Goal: Information Seeking & Learning: Learn about a topic

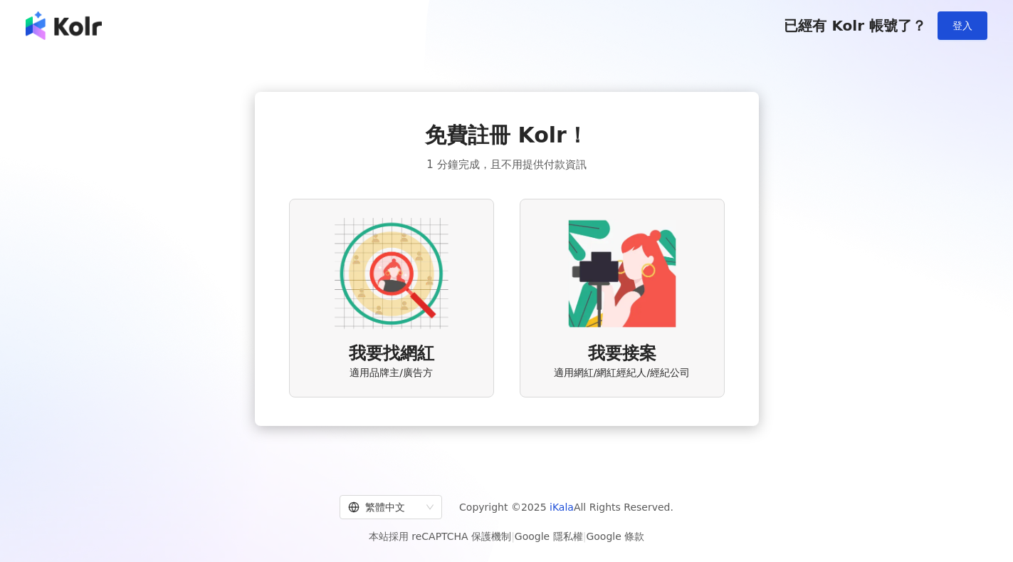
click at [407, 289] on img at bounding box center [392, 273] width 114 height 114
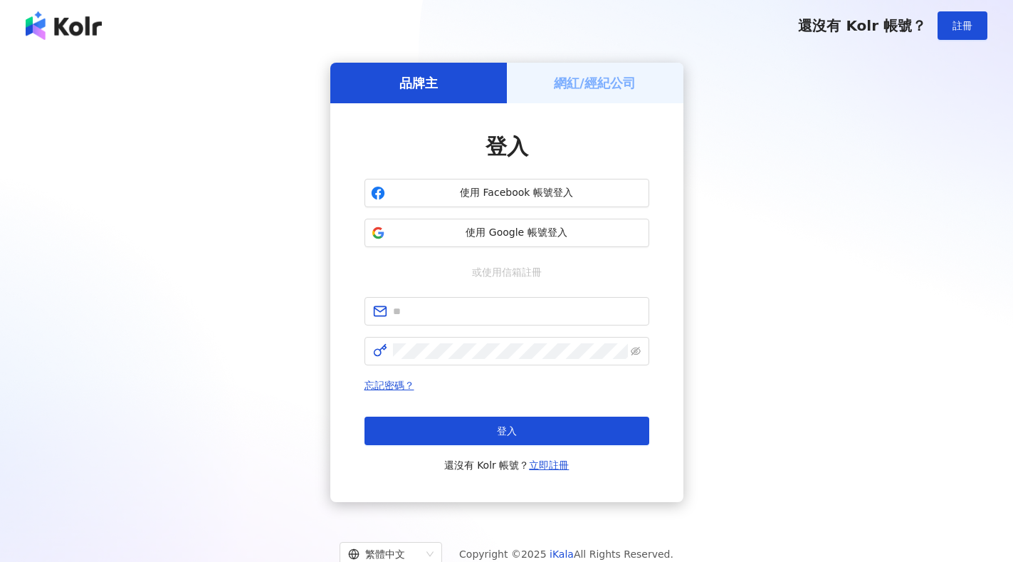
click at [441, 308] on input "text" at bounding box center [517, 311] width 248 height 16
type input "**********"
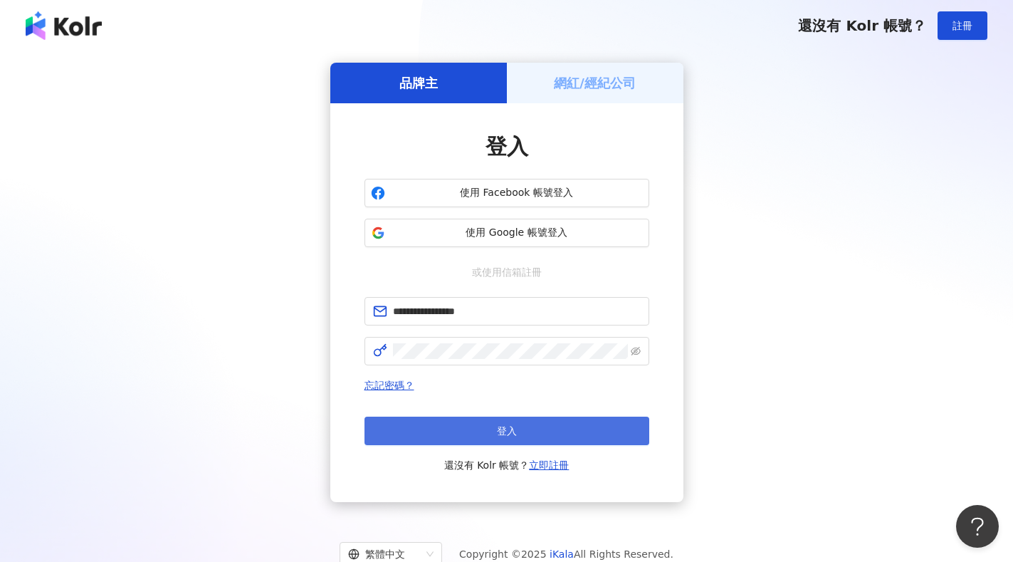
click at [510, 430] on span "登入" at bounding box center [507, 430] width 20 height 11
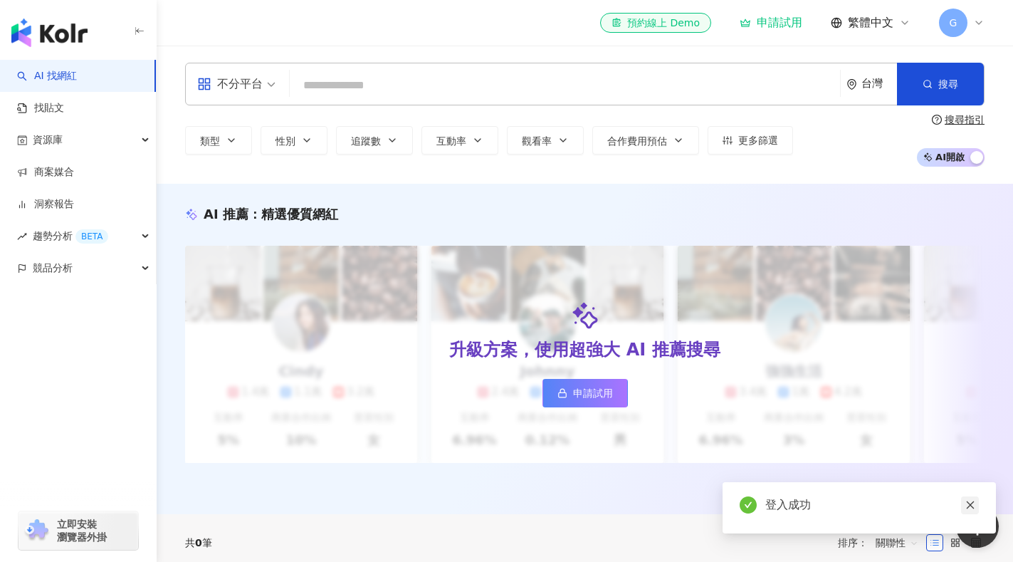
click at [972, 503] on icon "close" at bounding box center [971, 505] width 10 height 10
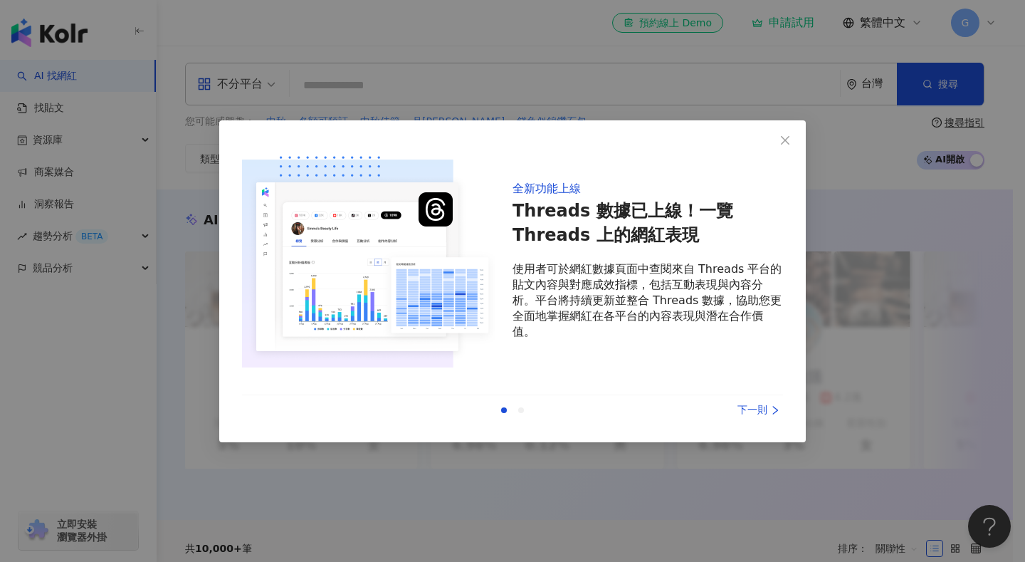
click at [758, 412] on div "下一則" at bounding box center [729, 410] width 107 height 16
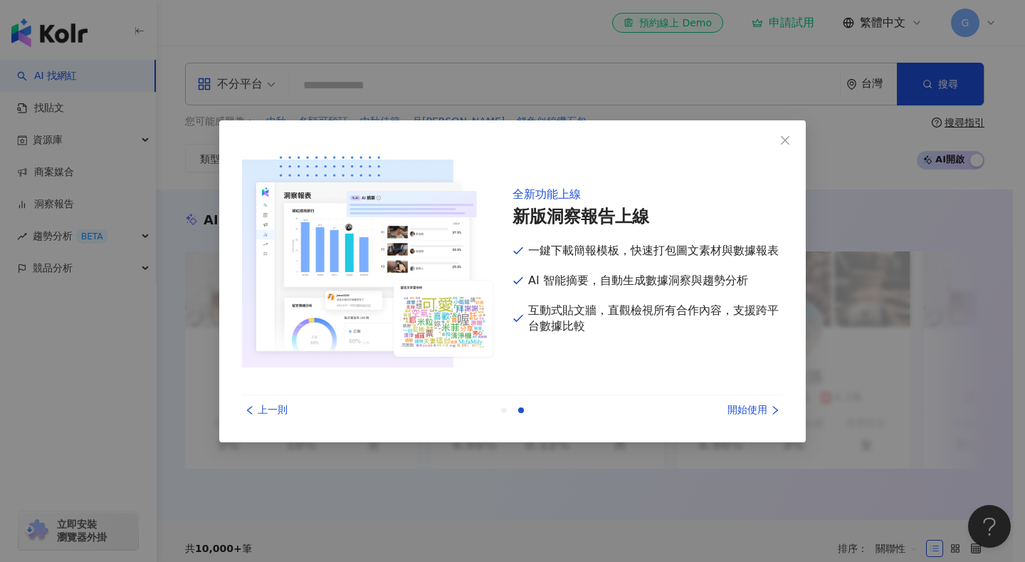
click at [758, 412] on div "開始使用" at bounding box center [729, 410] width 107 height 16
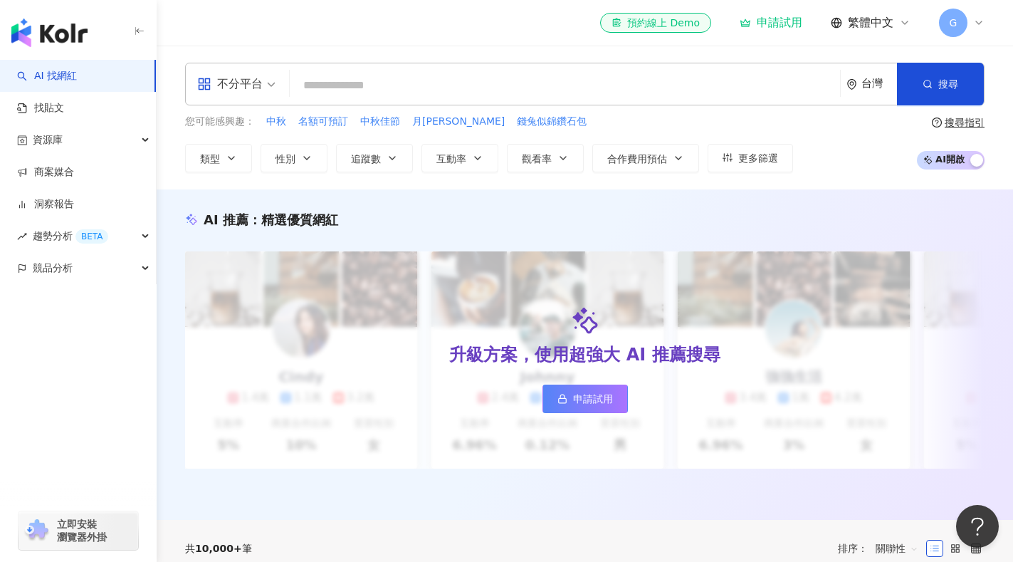
click at [53, 75] on link "AI 找網紅" at bounding box center [47, 76] width 60 height 14
click at [225, 161] on button "類型" at bounding box center [218, 158] width 67 height 28
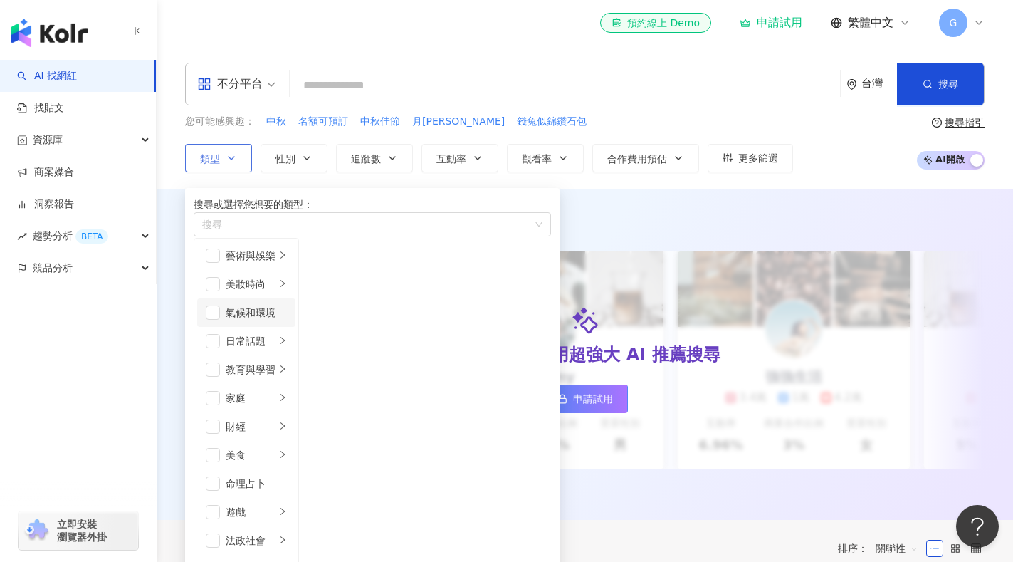
scroll to position [71, 0]
click at [276, 362] on div "教育與學習" at bounding box center [251, 370] width 50 height 16
click at [325, 263] on span "button" at bounding box center [317, 256] width 14 height 14
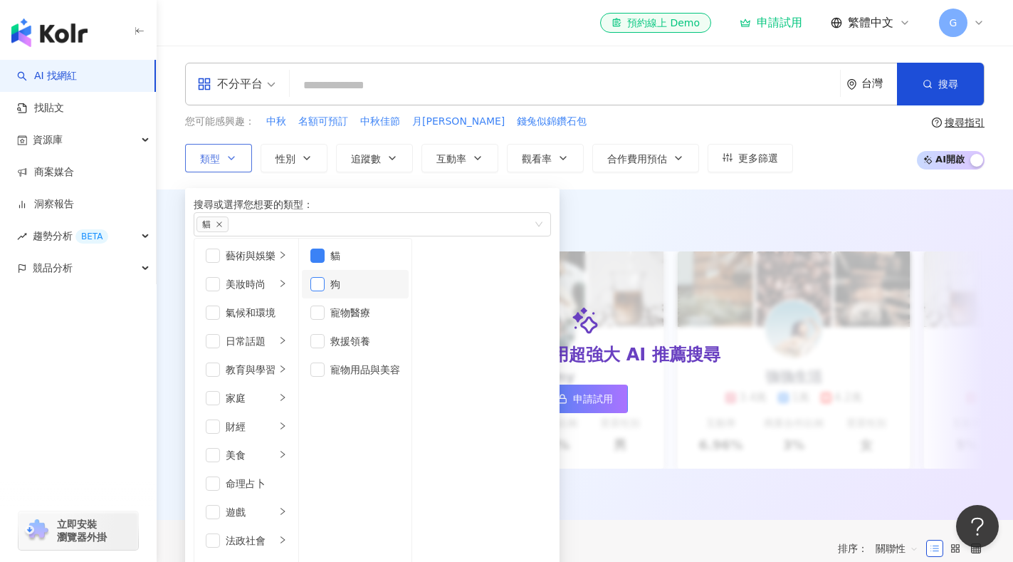
click at [325, 291] on span "button" at bounding box center [317, 284] width 14 height 14
click at [629, 196] on div "AI 推薦 ： 精選優質網紅 升級方案，使用超強大 AI 推薦搜尋 申請試用 Cindy 1.4萬 1.1萬 3.2萬 互動率 5% 商業合作比例 10% 受…" at bounding box center [585, 354] width 857 height 330
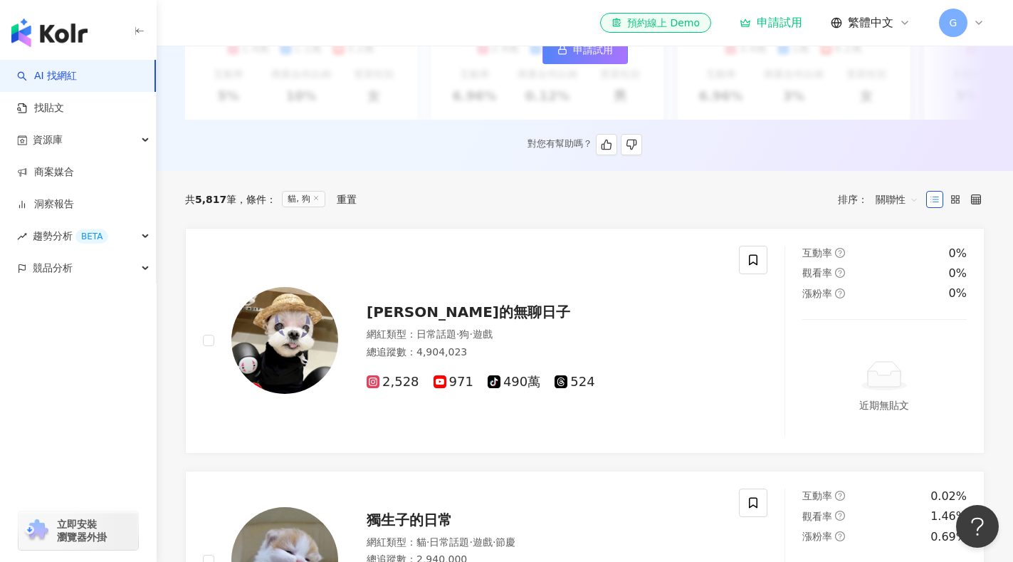
scroll to position [427, 0]
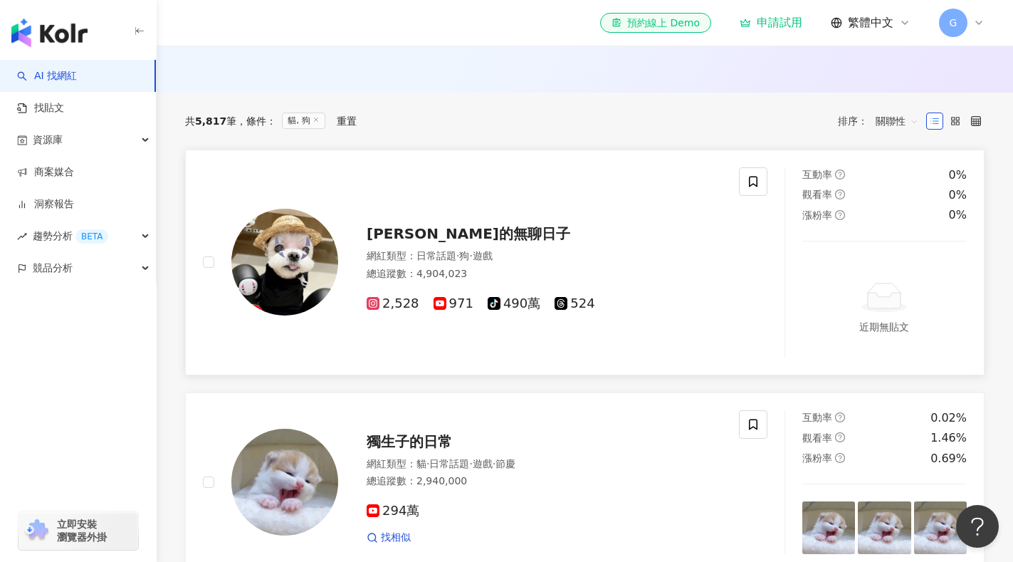
click at [403, 242] on span "[PERSON_NAME]的無聊日子" at bounding box center [469, 233] width 204 height 17
click at [510, 311] on span "tiktok-icon 490萬" at bounding box center [514, 303] width 53 height 15
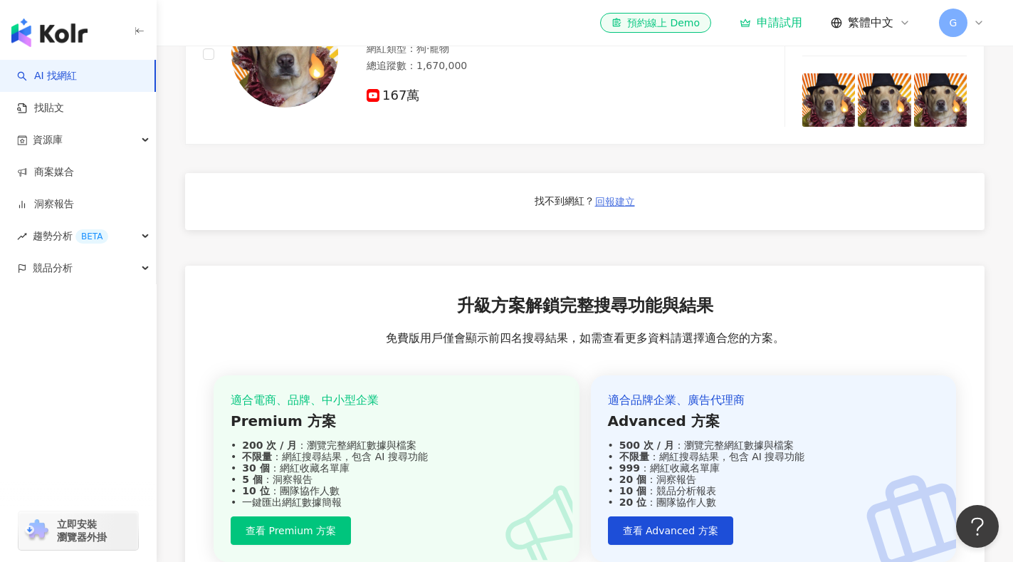
scroll to position [1424, 0]
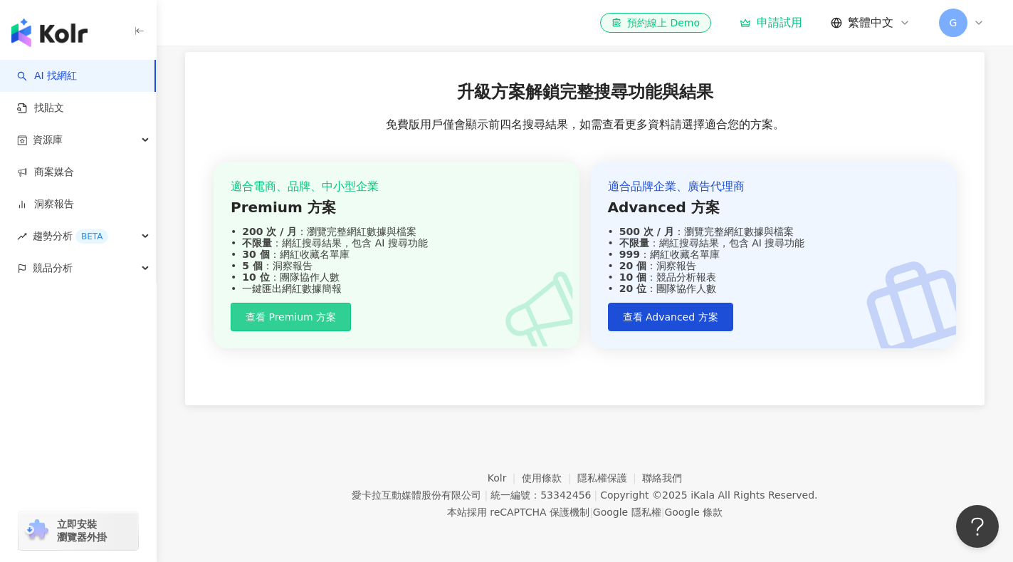
click at [298, 323] on span "查看 Premium 方案" at bounding box center [291, 316] width 90 height 11
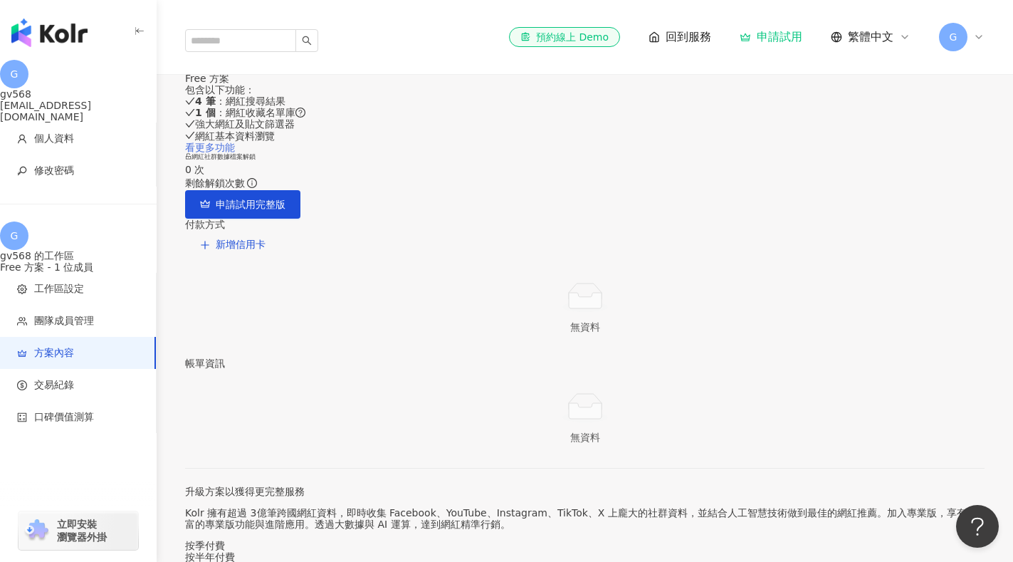
click at [235, 153] on link "看更多功能" at bounding box center [210, 147] width 50 height 11
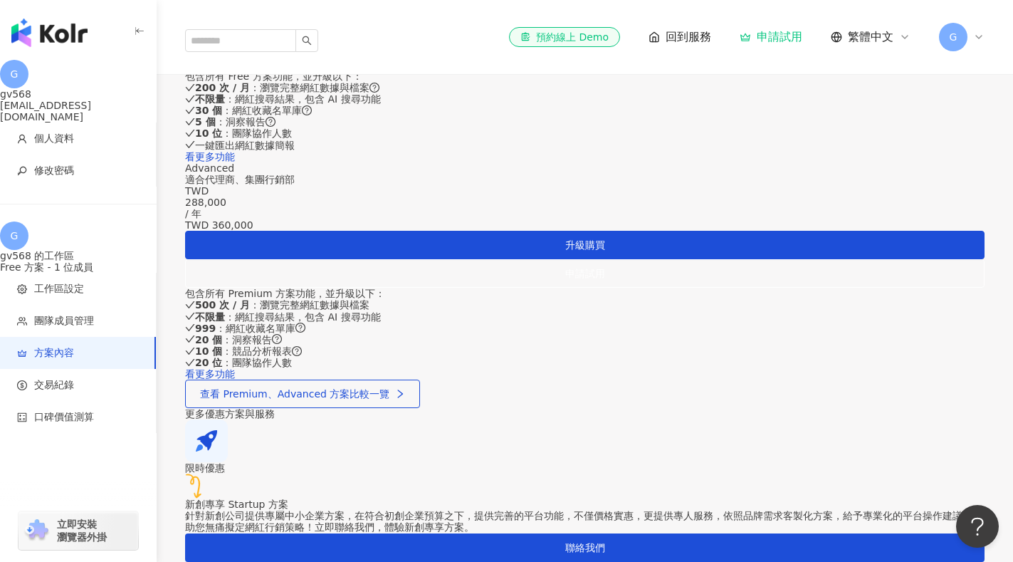
scroll to position [498, 0]
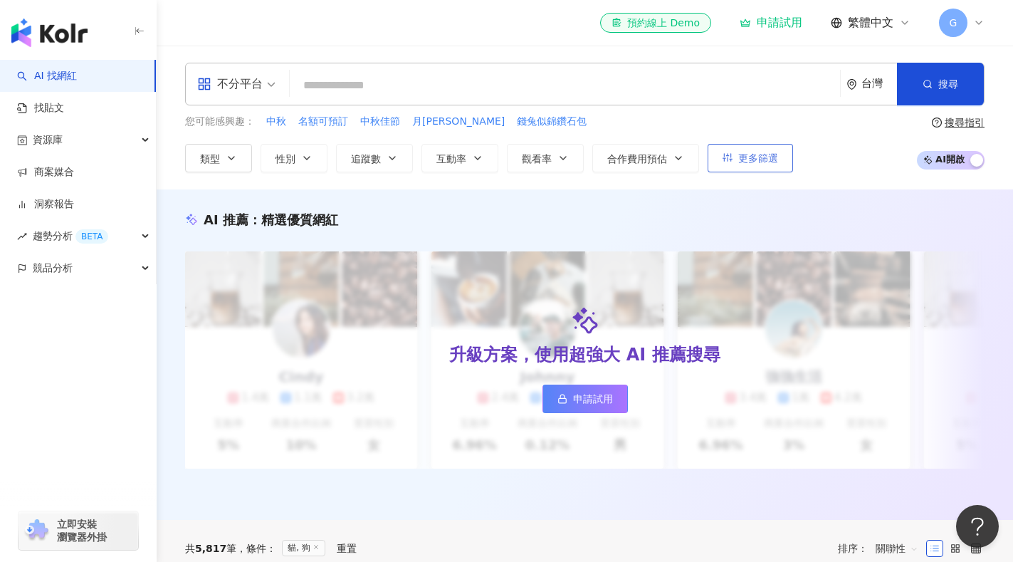
click at [743, 161] on span "更多篩選" at bounding box center [758, 157] width 40 height 11
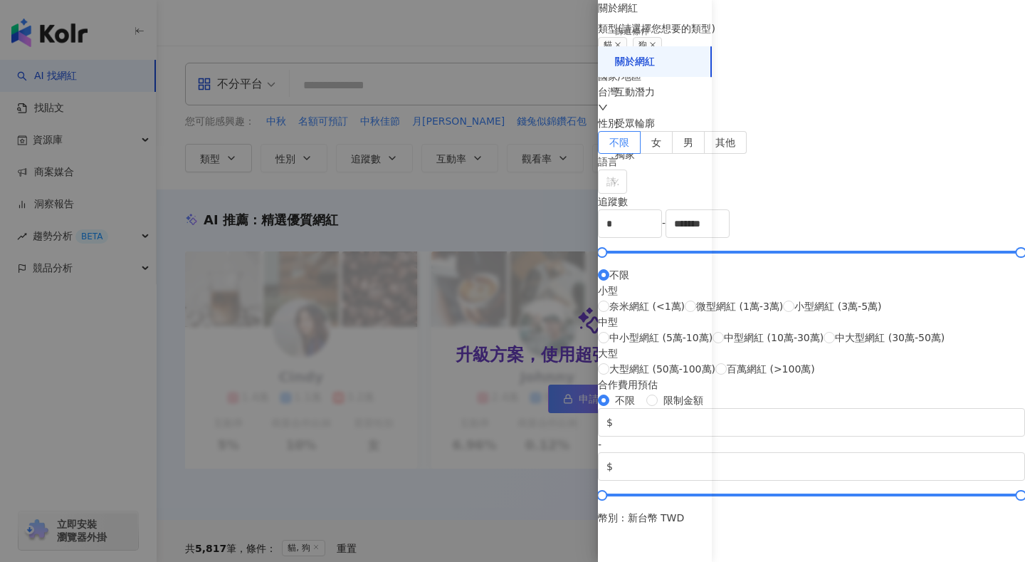
click at [537, 95] on div at bounding box center [512, 281] width 1025 height 562
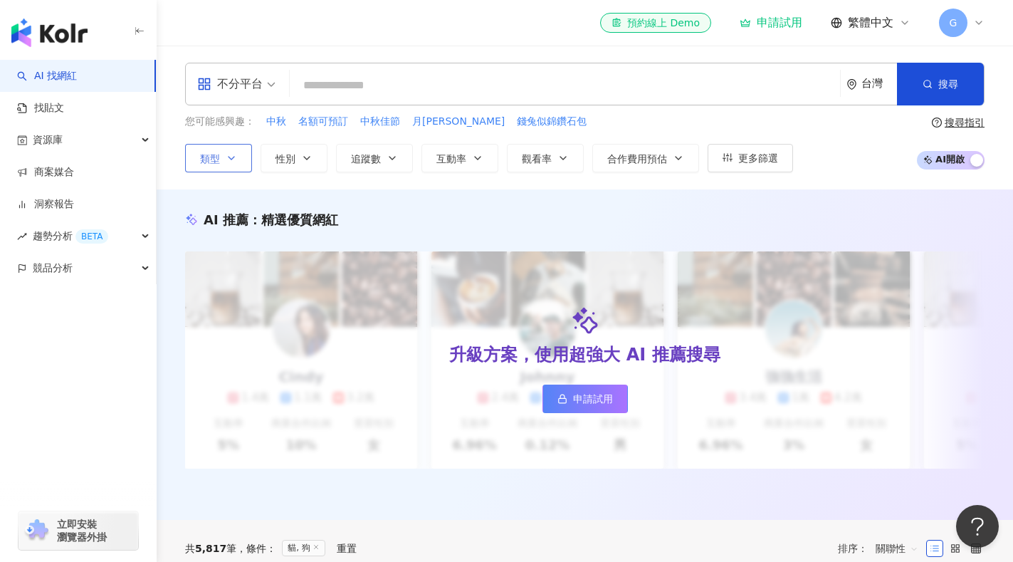
click at [234, 154] on icon "button" at bounding box center [231, 157] width 11 height 11
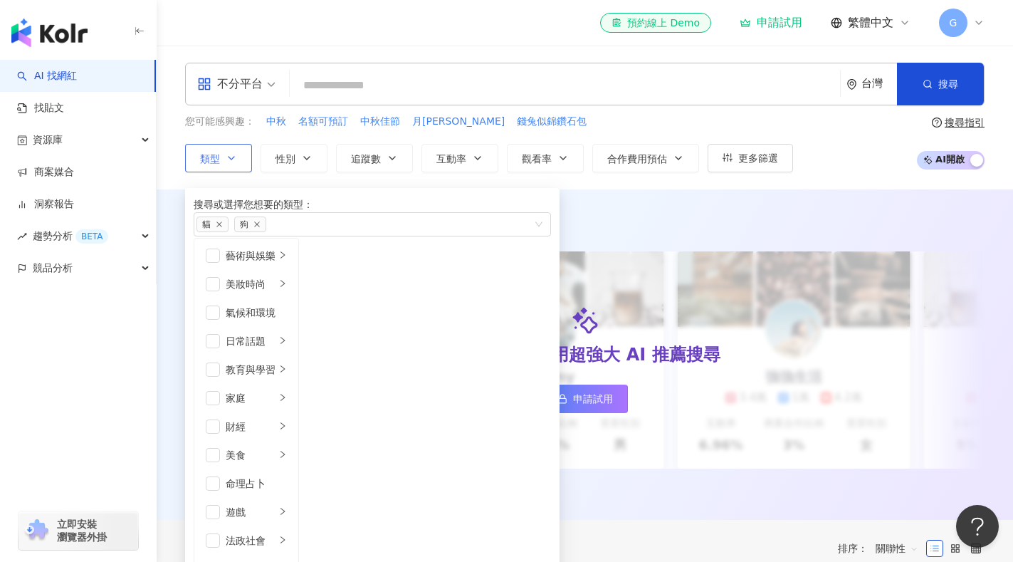
scroll to position [422, 0]
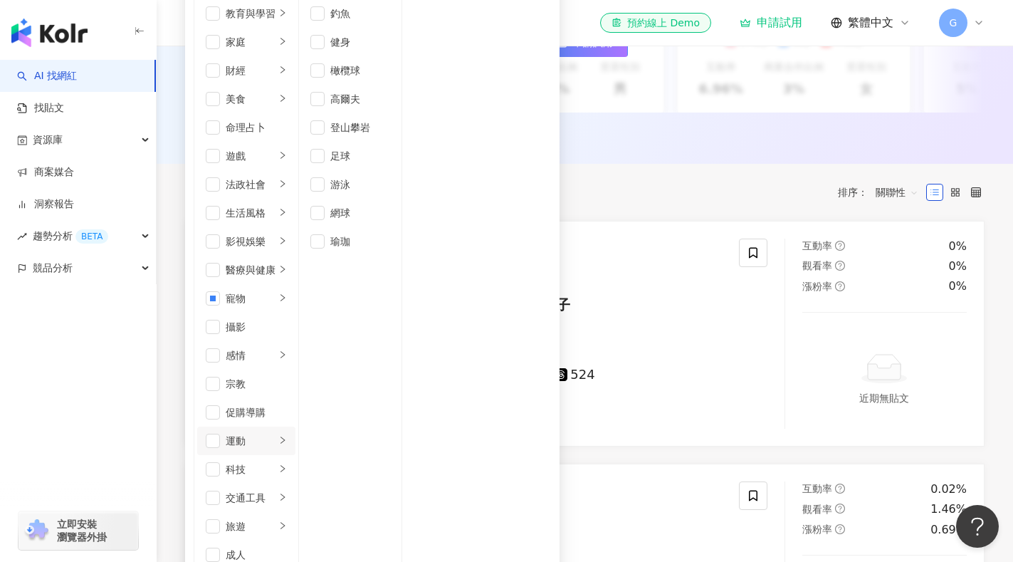
scroll to position [142, 0]
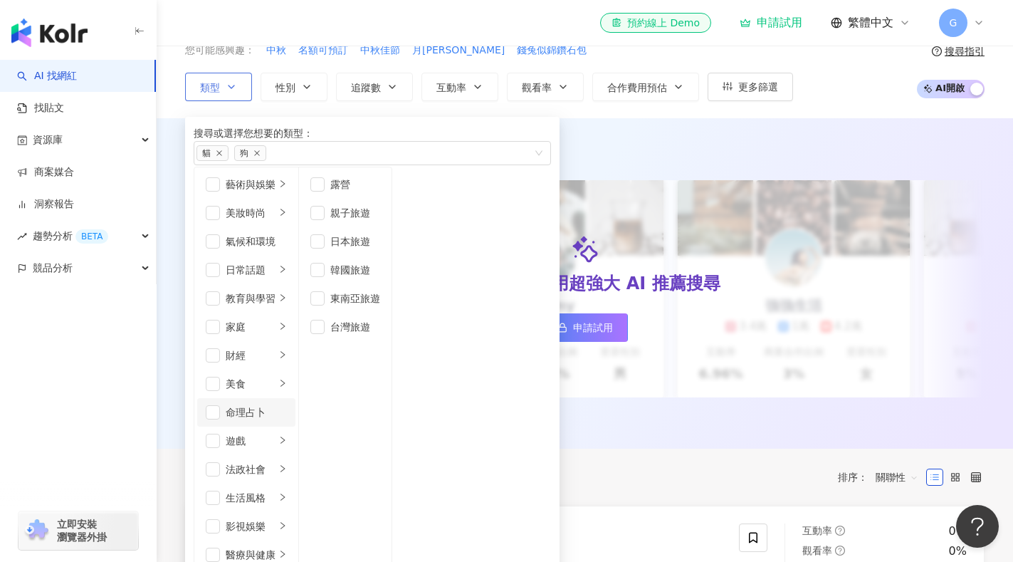
scroll to position [66, 0]
click at [276, 262] on div "日常話題" at bounding box center [251, 270] width 50 height 16
click at [370, 192] on div "名人動態" at bounding box center [350, 185] width 40 height 16
click at [276, 291] on div "教育與學習" at bounding box center [251, 299] width 50 height 16
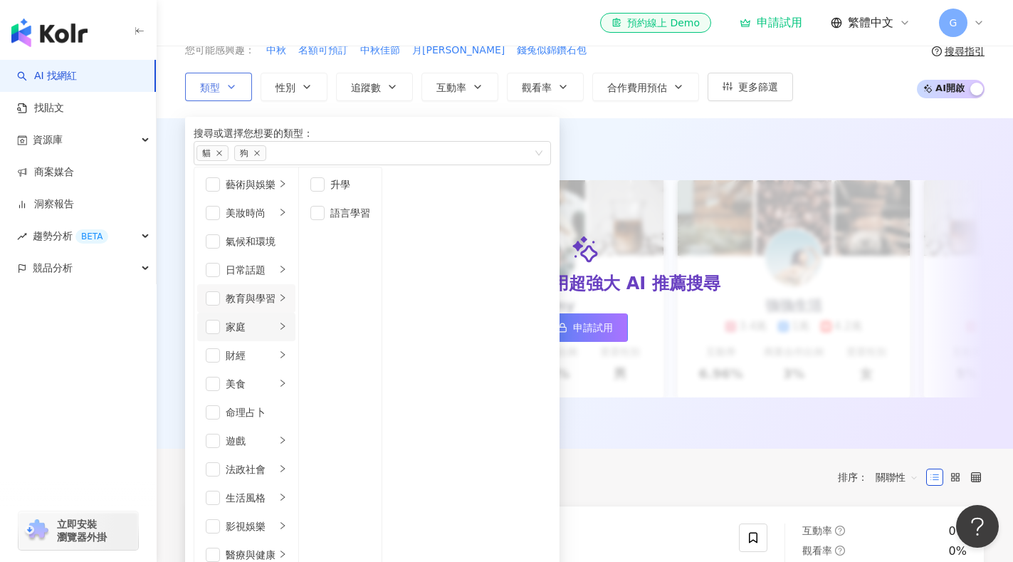
click at [296, 313] on li "家庭" at bounding box center [246, 327] width 98 height 28
click at [325, 220] on span "button" at bounding box center [317, 213] width 14 height 14
click at [258, 157] on icon "close" at bounding box center [257, 153] width 7 height 7
click at [223, 157] on icon "close" at bounding box center [219, 153] width 7 height 7
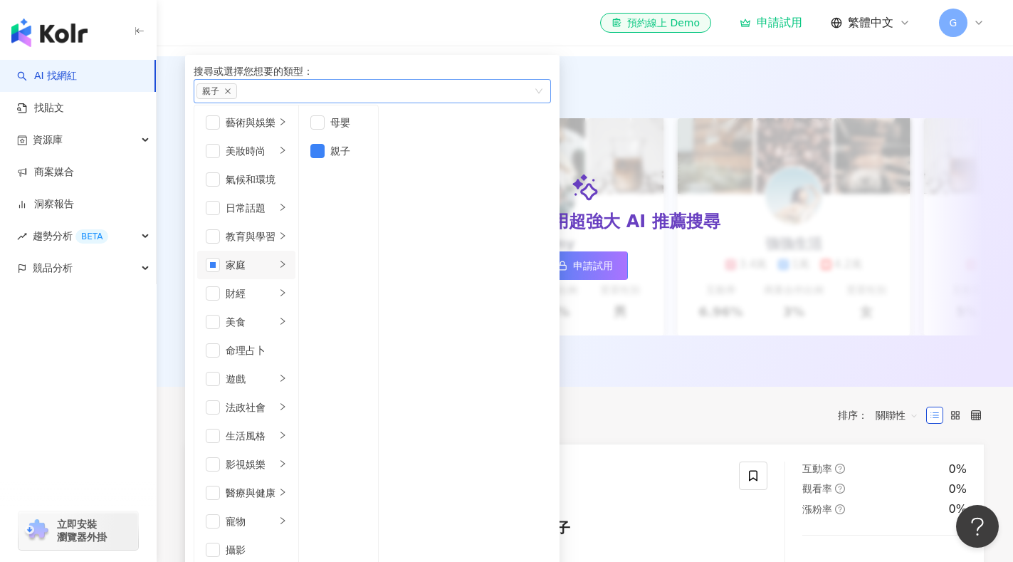
scroll to position [0, 0]
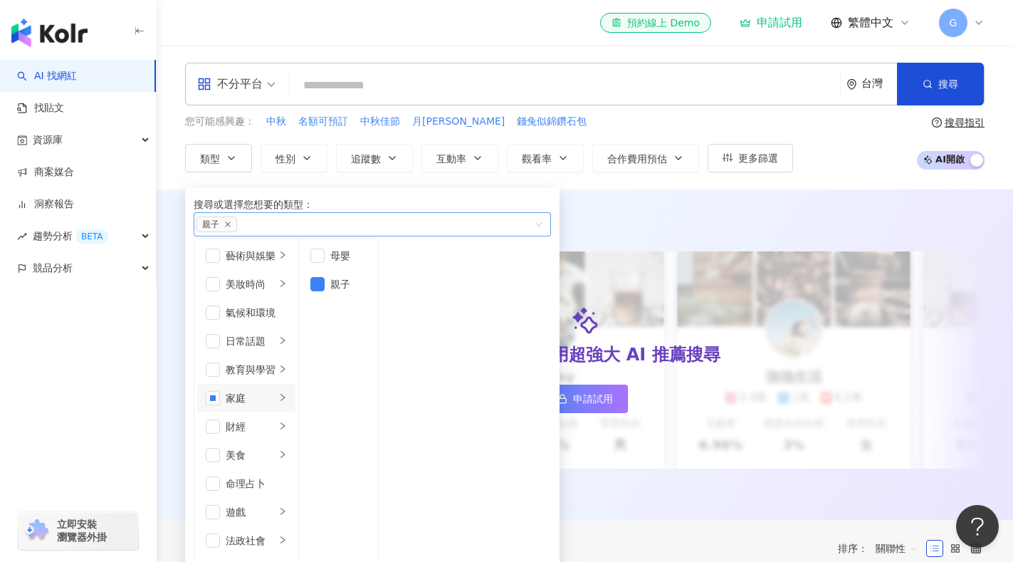
click at [626, 202] on div "AI 推薦 ： 精選優質網紅 升級方案，使用超強大 AI 推薦搜尋 申請試用 Cindy 1.4萬 1.1萬 3.2萬 互動率 5% 商業合作比例 10% 受…" at bounding box center [585, 354] width 857 height 330
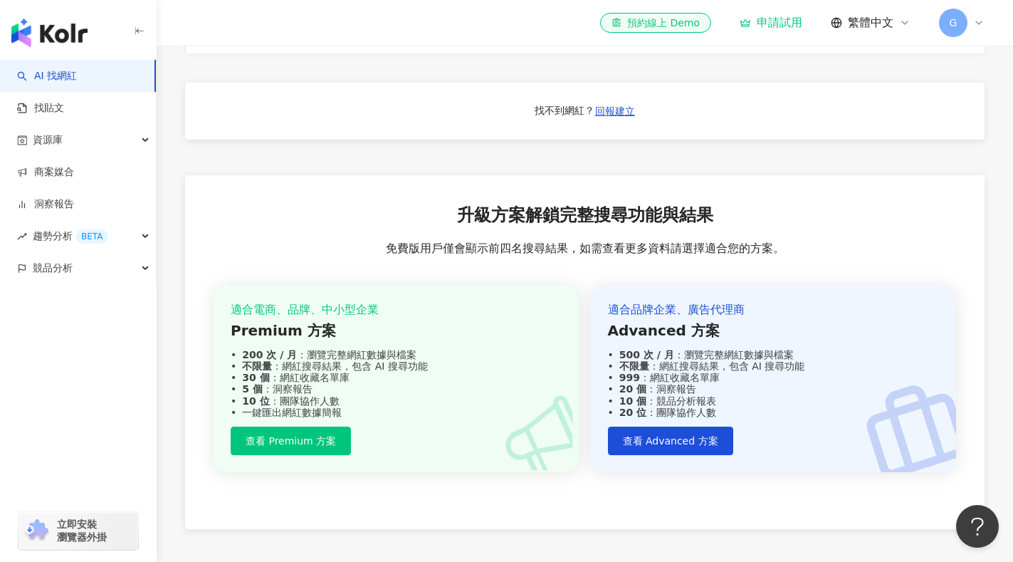
scroll to position [1431, 0]
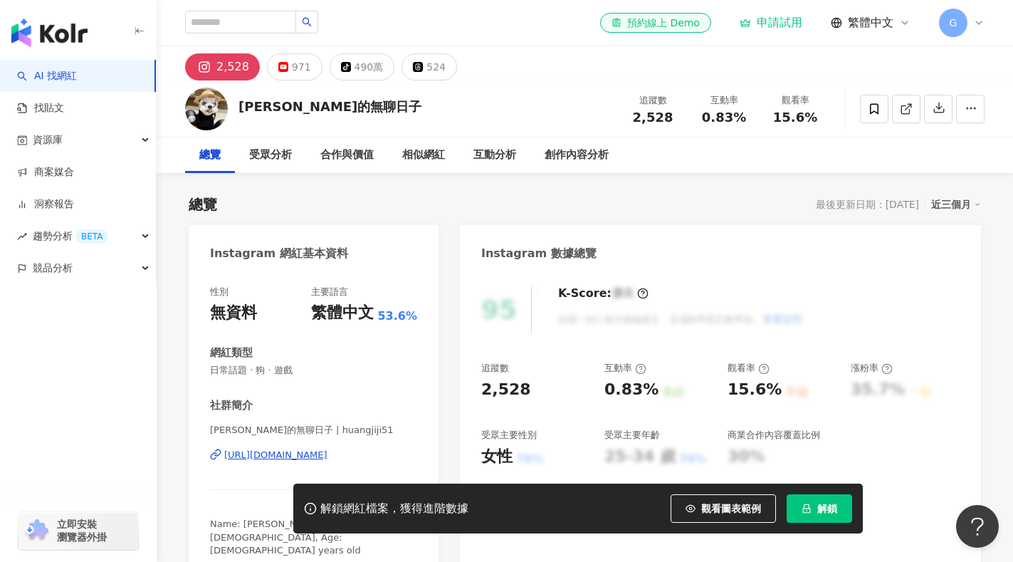
click at [350, 315] on div "繁體中文" at bounding box center [342, 313] width 63 height 22
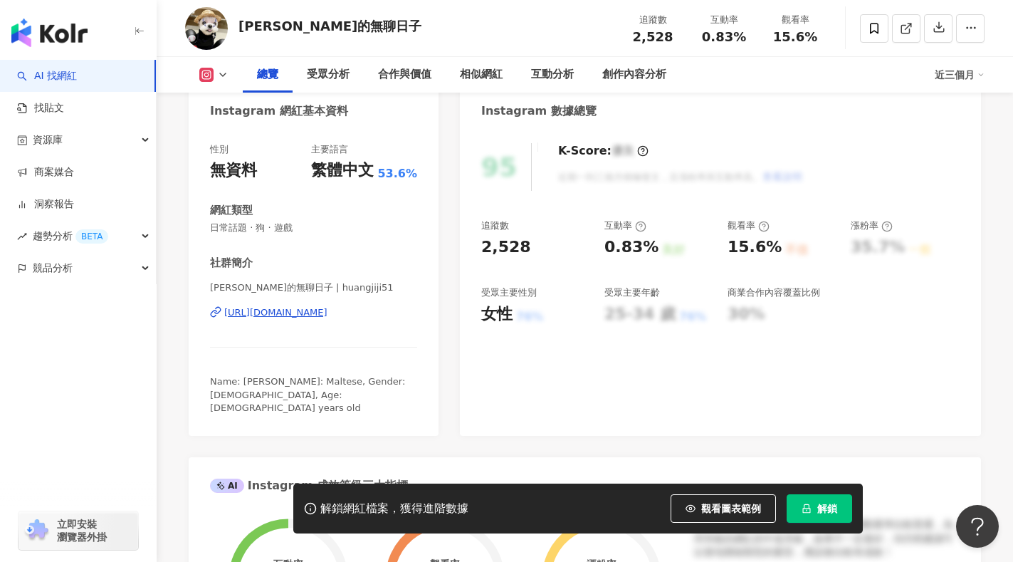
click at [268, 316] on div "[URL][DOMAIN_NAME]" at bounding box center [275, 312] width 103 height 13
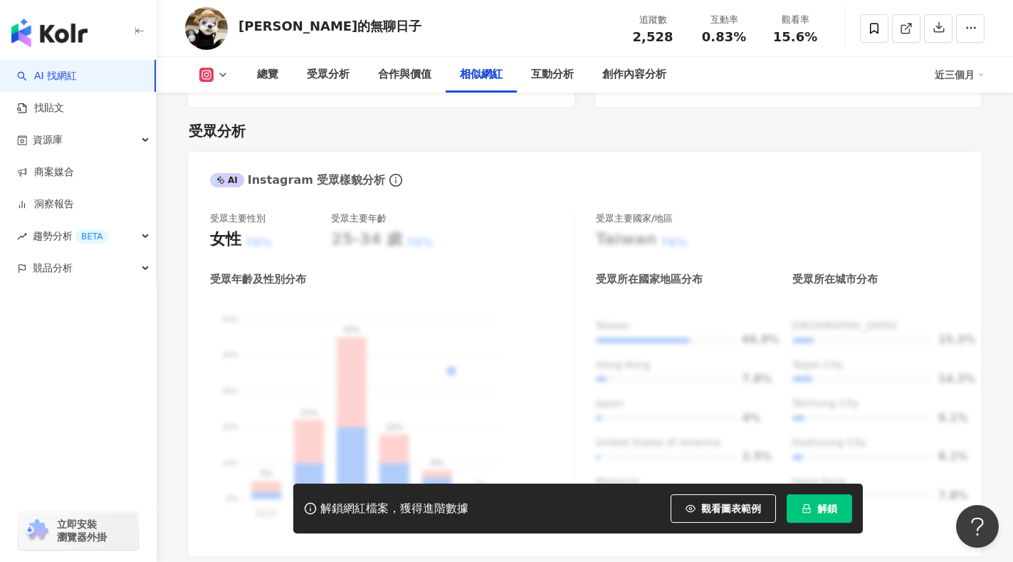
scroll to position [1139, 0]
